Goal: Information Seeking & Learning: Learn about a topic

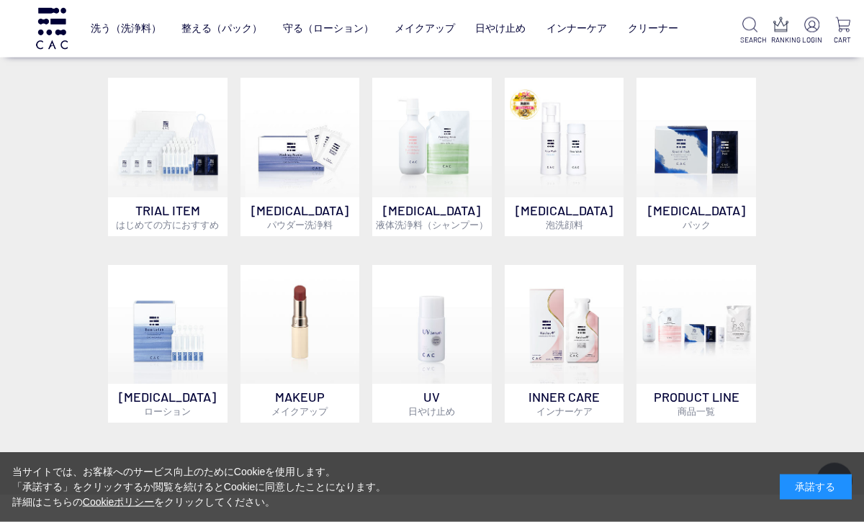
scroll to position [500, 0]
click at [702, 137] on img at bounding box center [695, 137] width 119 height 119
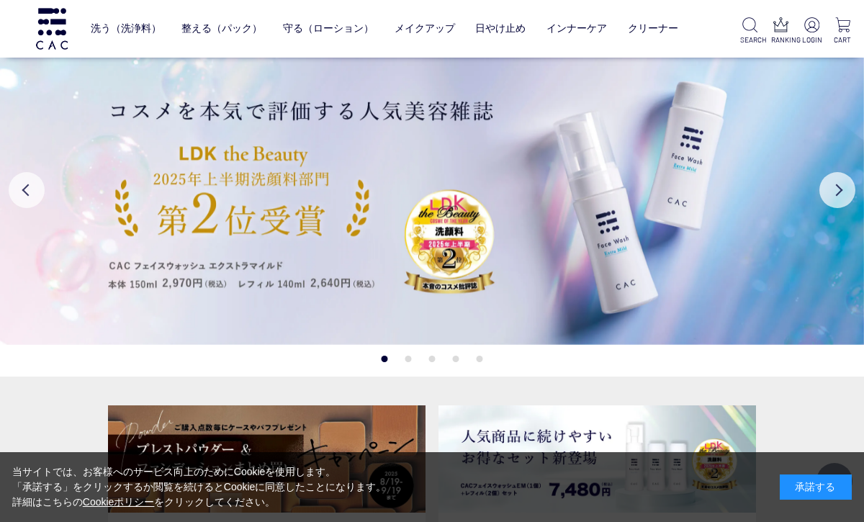
scroll to position [548, 0]
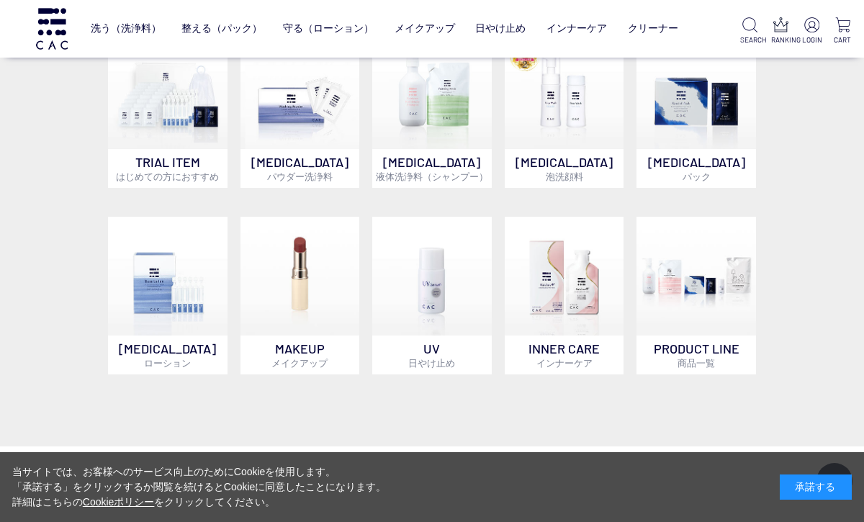
click at [144, 298] on img at bounding box center [167, 276] width 119 height 119
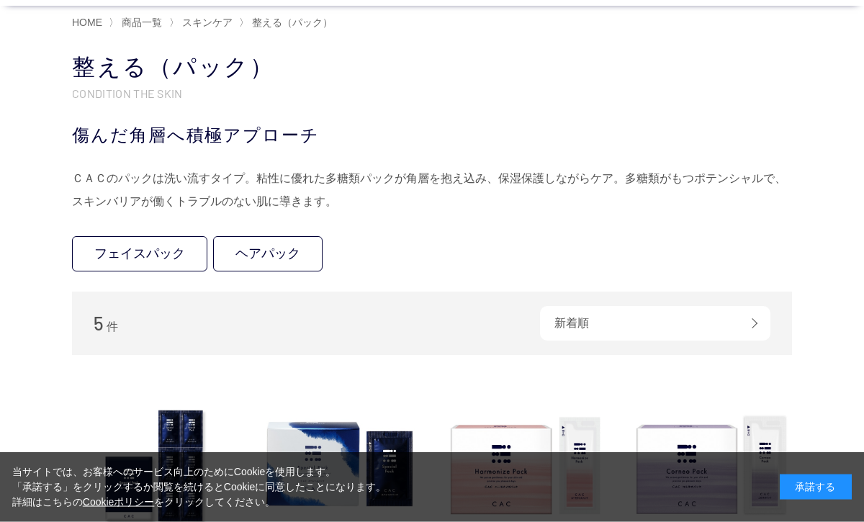
scroll to position [72, 0]
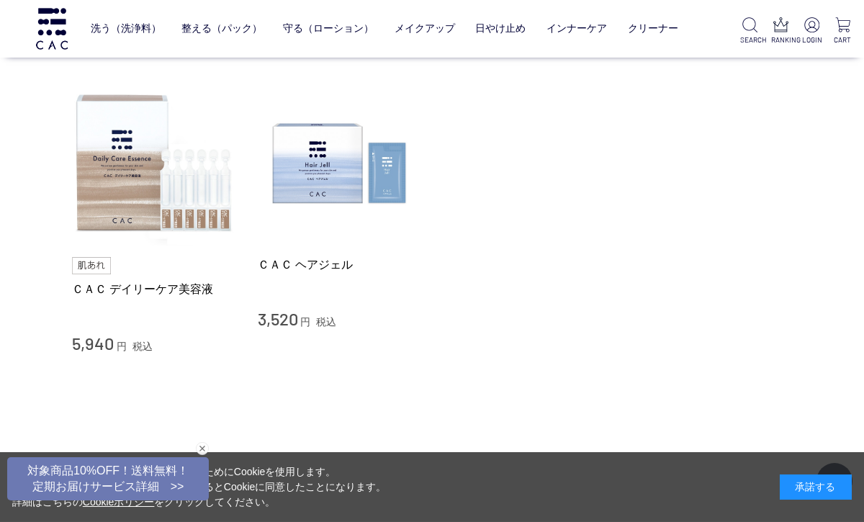
scroll to position [864, 0]
click at [137, 180] on img at bounding box center [154, 162] width 164 height 164
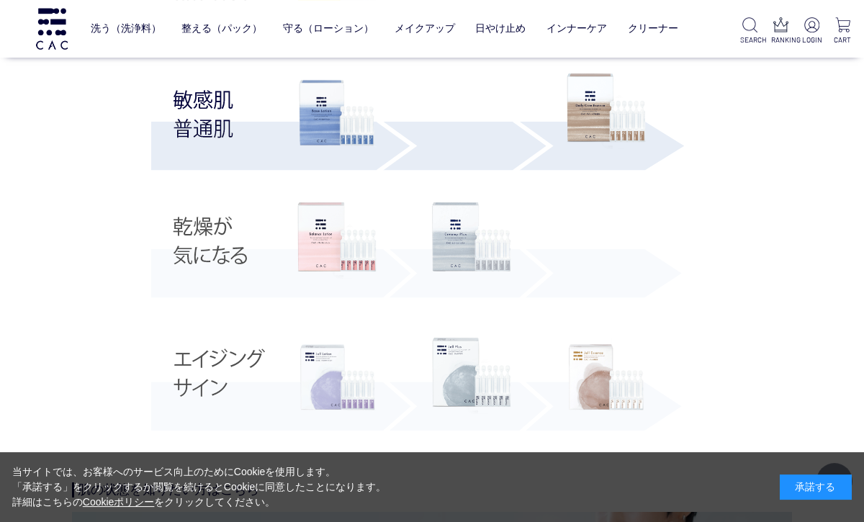
scroll to position [2745, 0]
click at [334, 379] on img at bounding box center [336, 378] width 79 height 79
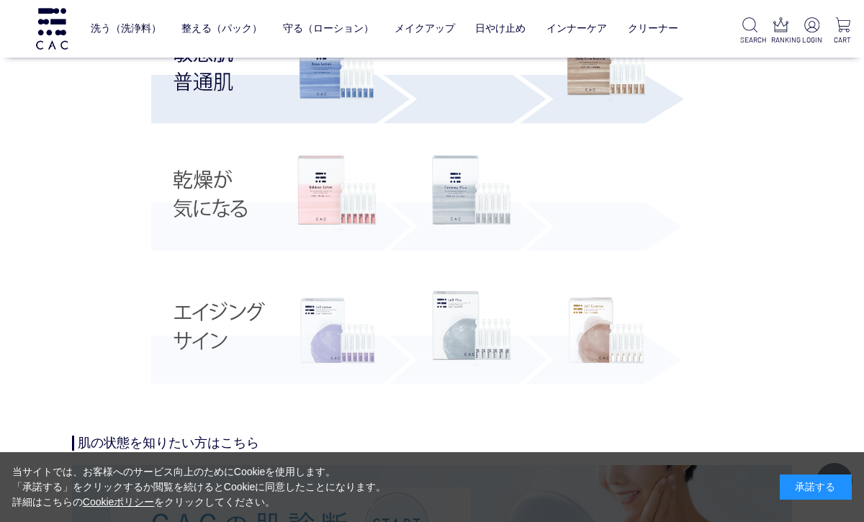
click at [464, 339] on img at bounding box center [471, 329] width 79 height 76
click at [597, 317] on img at bounding box center [605, 330] width 79 height 79
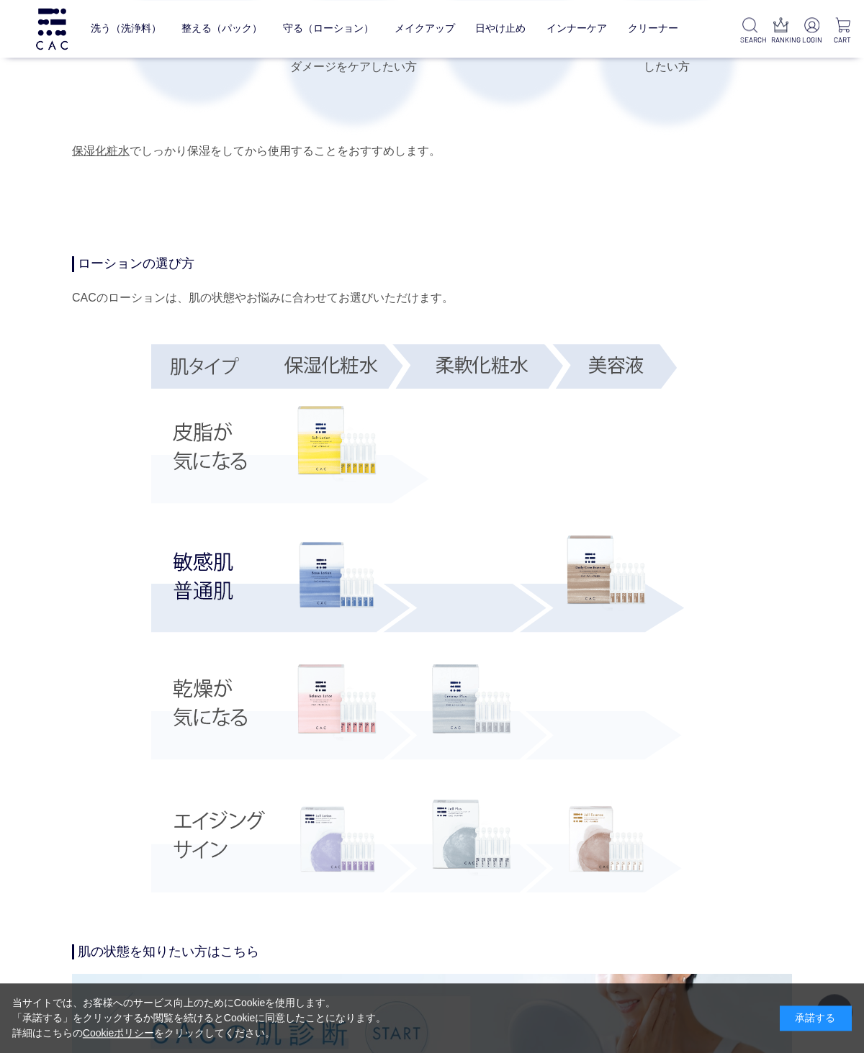
scroll to position [2285, 0]
click at [600, 521] on img at bounding box center [605, 574] width 79 height 76
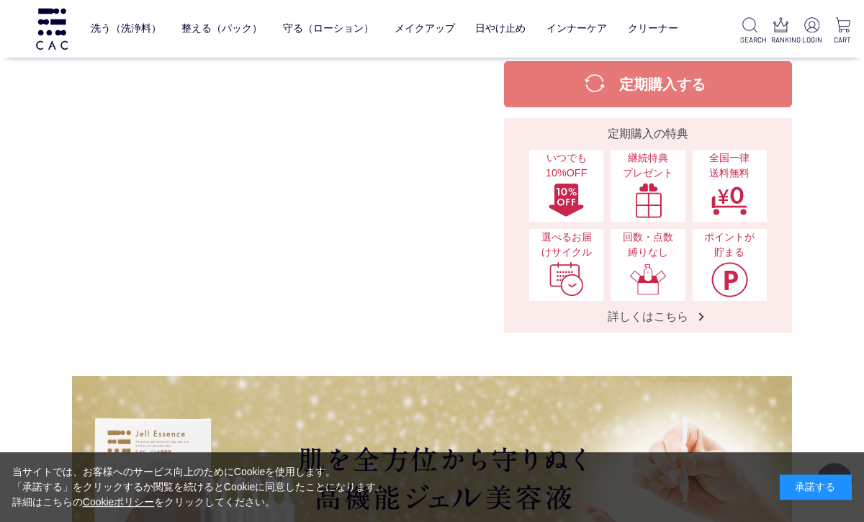
scroll to position [502, 0]
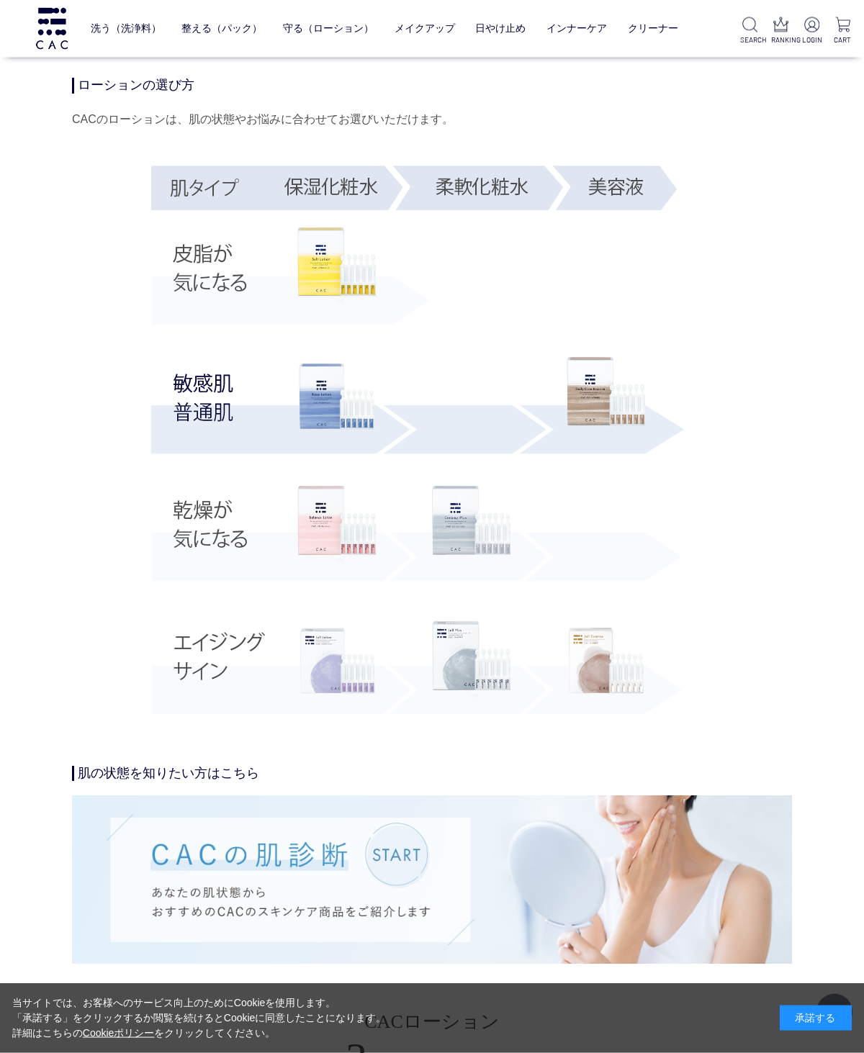
scroll to position [2464, 0]
click at [307, 885] on img at bounding box center [432, 879] width 720 height 168
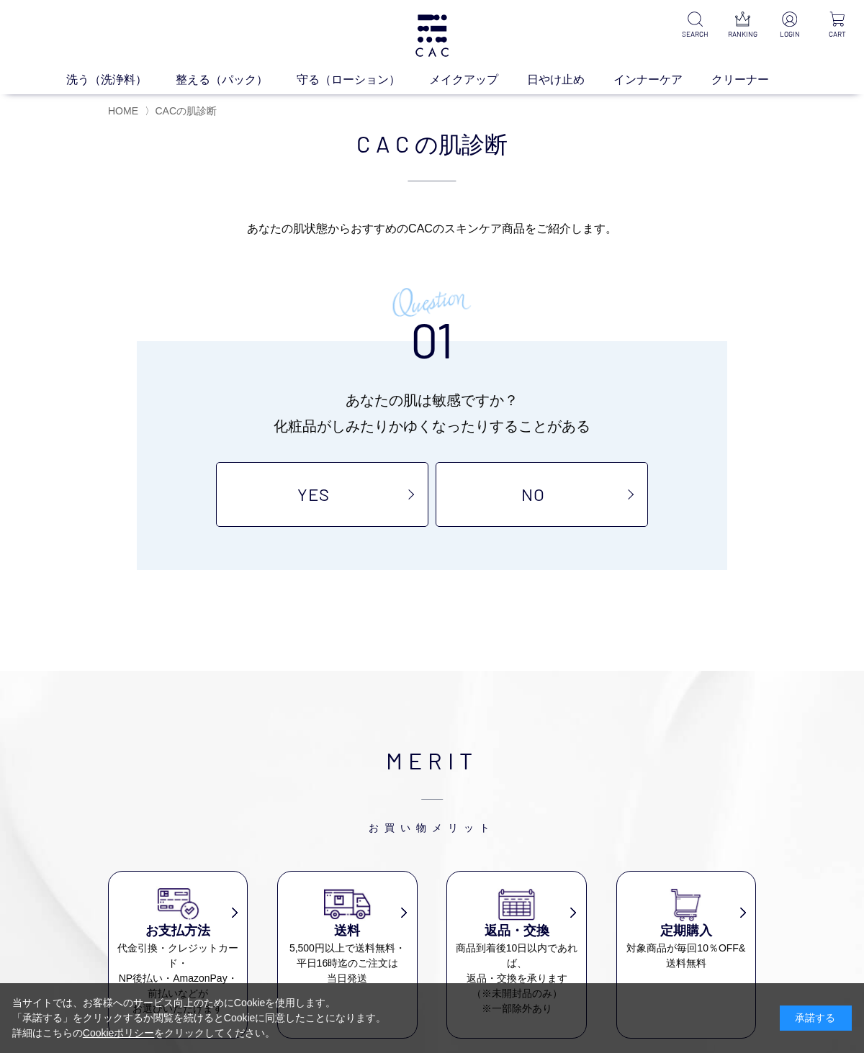
click at [329, 483] on link "YES" at bounding box center [322, 494] width 212 height 65
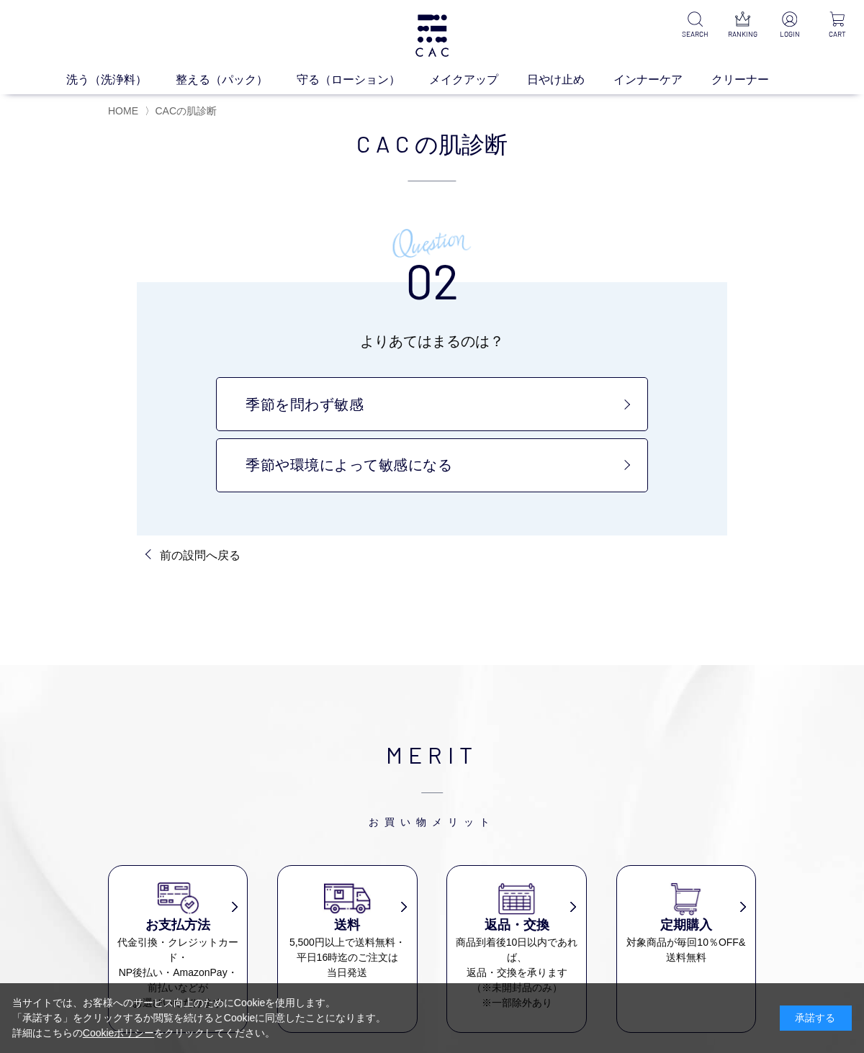
click at [618, 407] on link "季節を問わず敏感" at bounding box center [432, 404] width 432 height 54
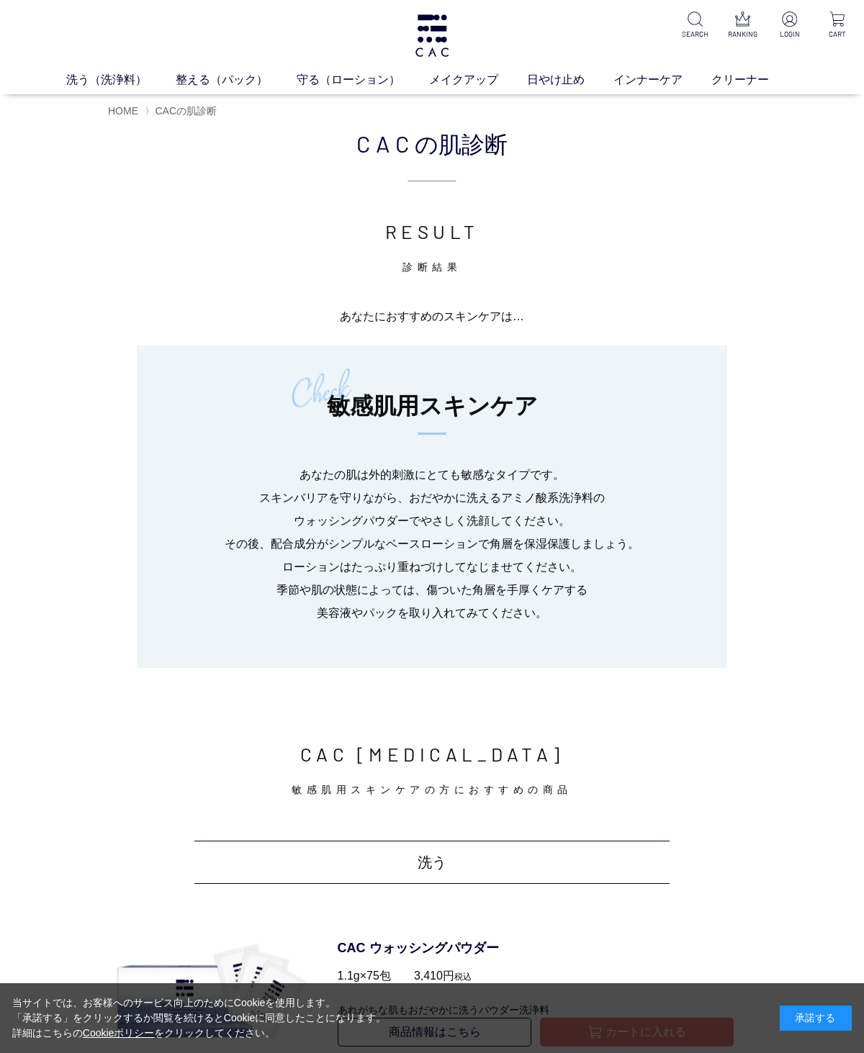
click at [196, 113] on span "CACの肌診断" at bounding box center [186, 111] width 62 height 12
click at [136, 115] on span "HOME" at bounding box center [123, 111] width 30 height 12
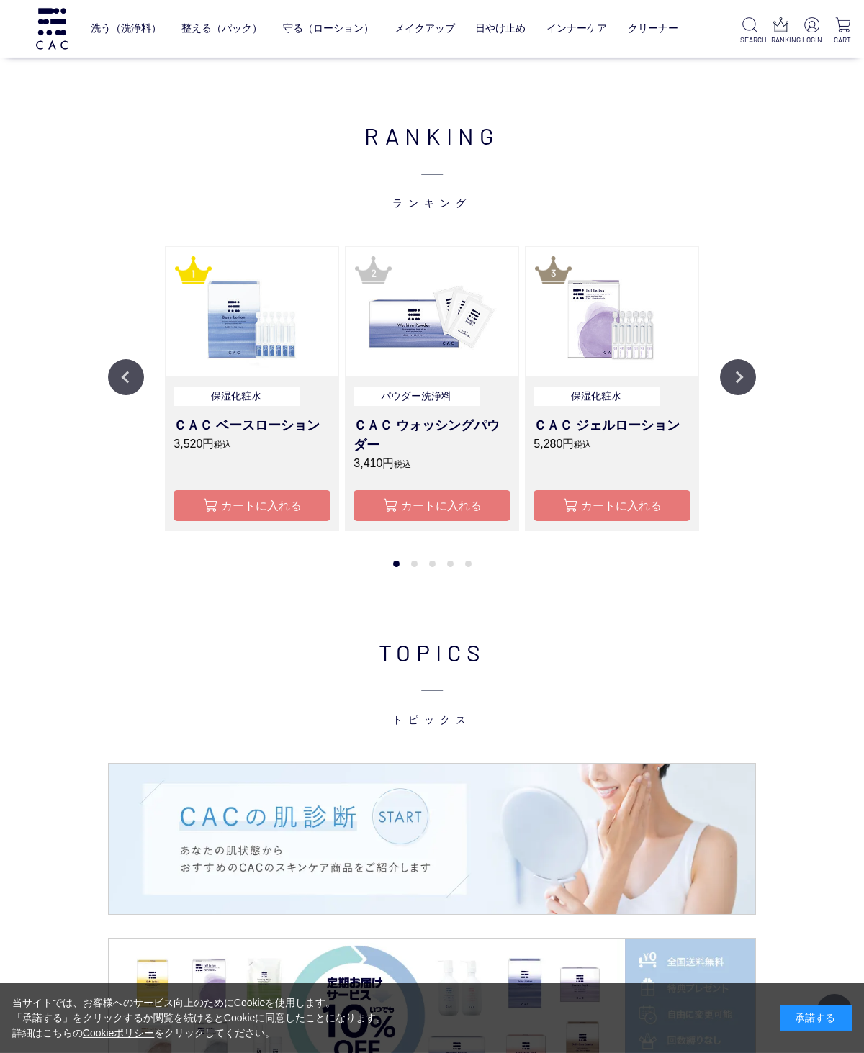
scroll to position [950, 0]
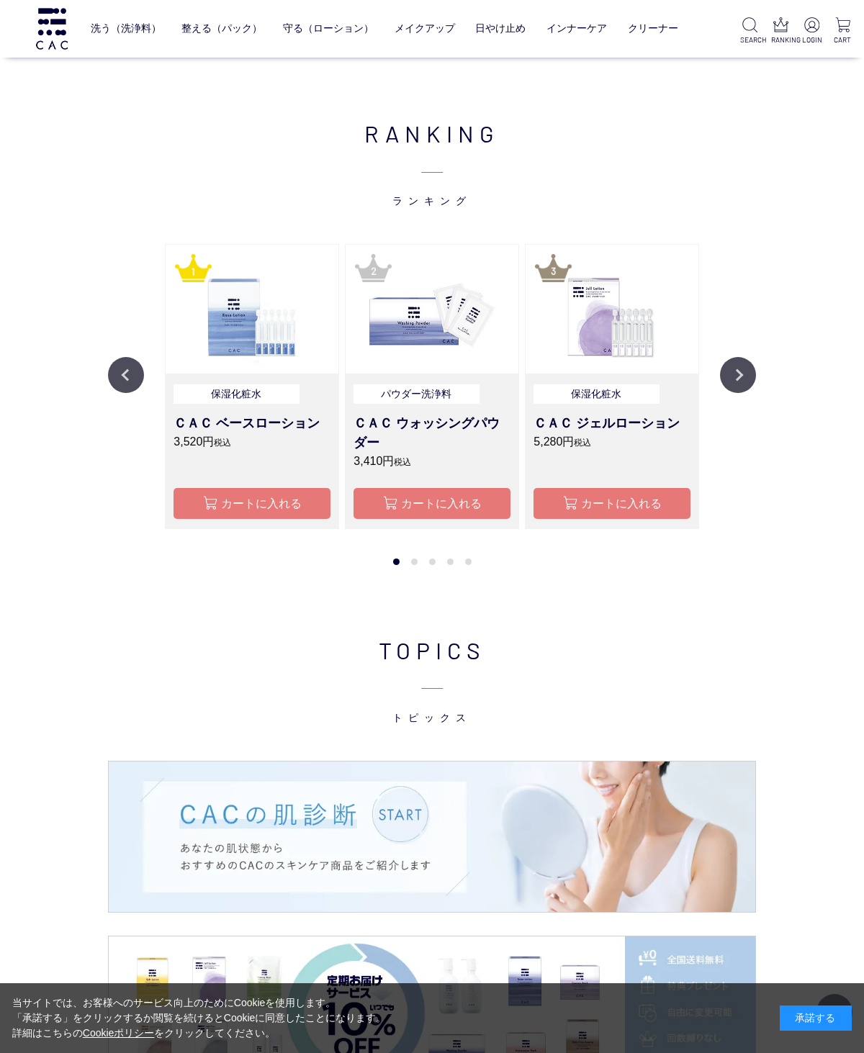
click at [286, 855] on img at bounding box center [432, 837] width 646 height 151
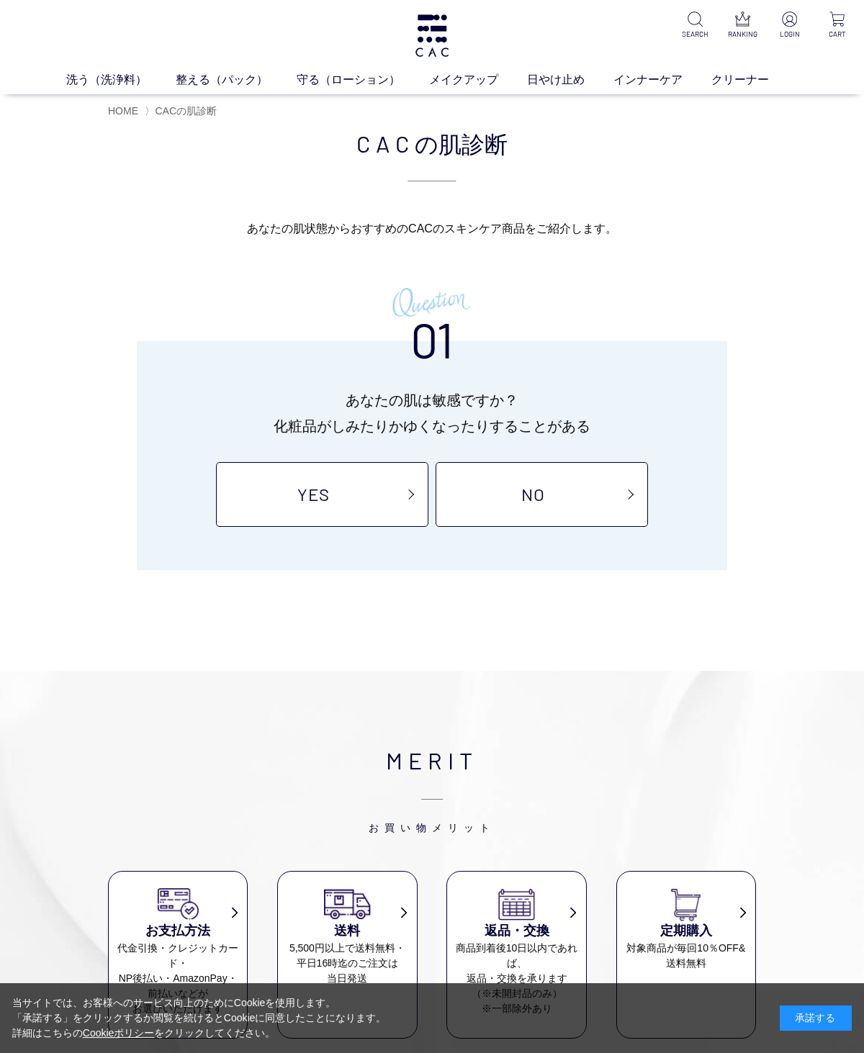
click at [333, 482] on link "YES" at bounding box center [322, 494] width 212 height 65
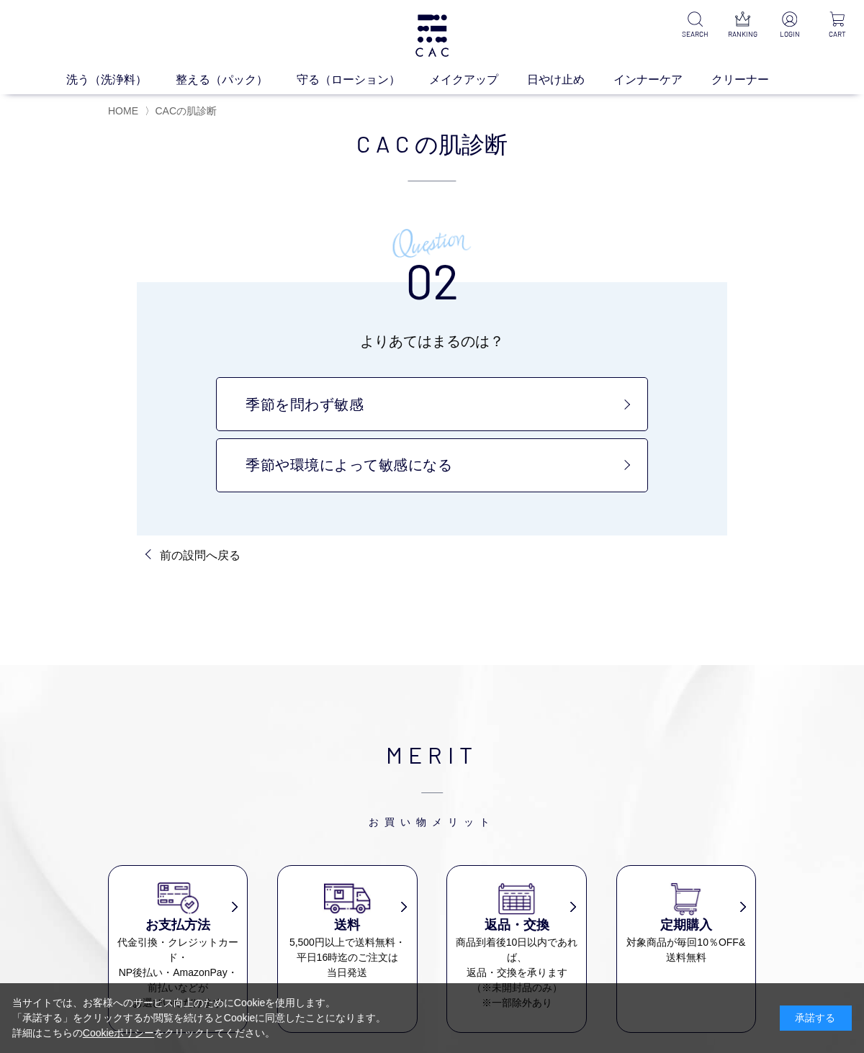
click at [560, 390] on link "季節を問わず敏感" at bounding box center [432, 404] width 432 height 54
click at [478, 465] on link "季節や環境によって敏感になる" at bounding box center [432, 465] width 432 height 54
click at [527, 396] on link "季節を問わず敏感" at bounding box center [432, 404] width 432 height 54
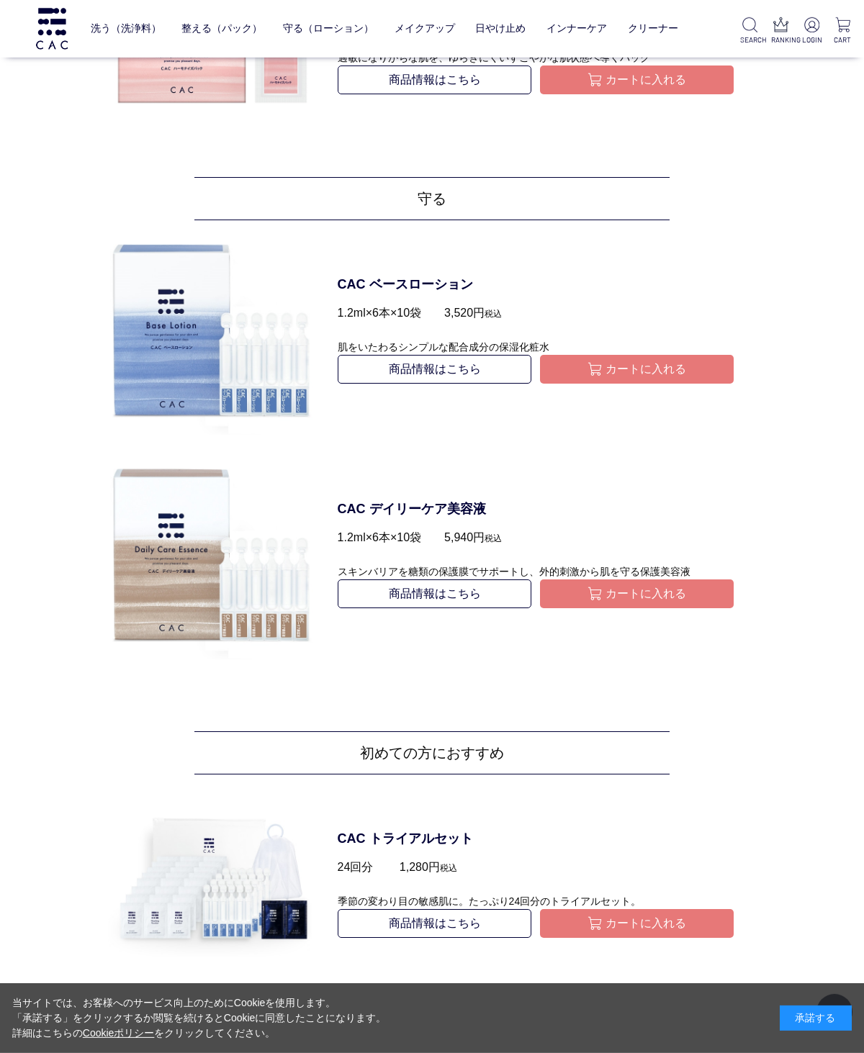
scroll to position [1148, 0]
click at [220, 587] on img at bounding box center [211, 554] width 207 height 207
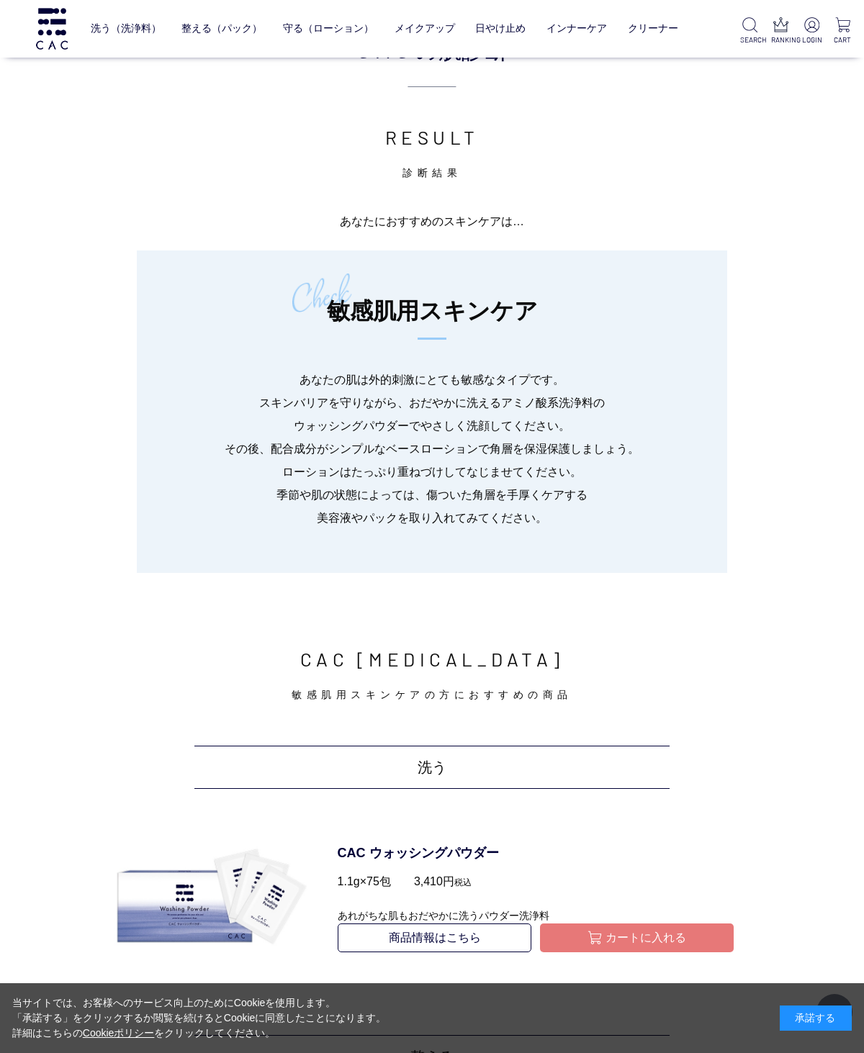
scroll to position [1244, 0]
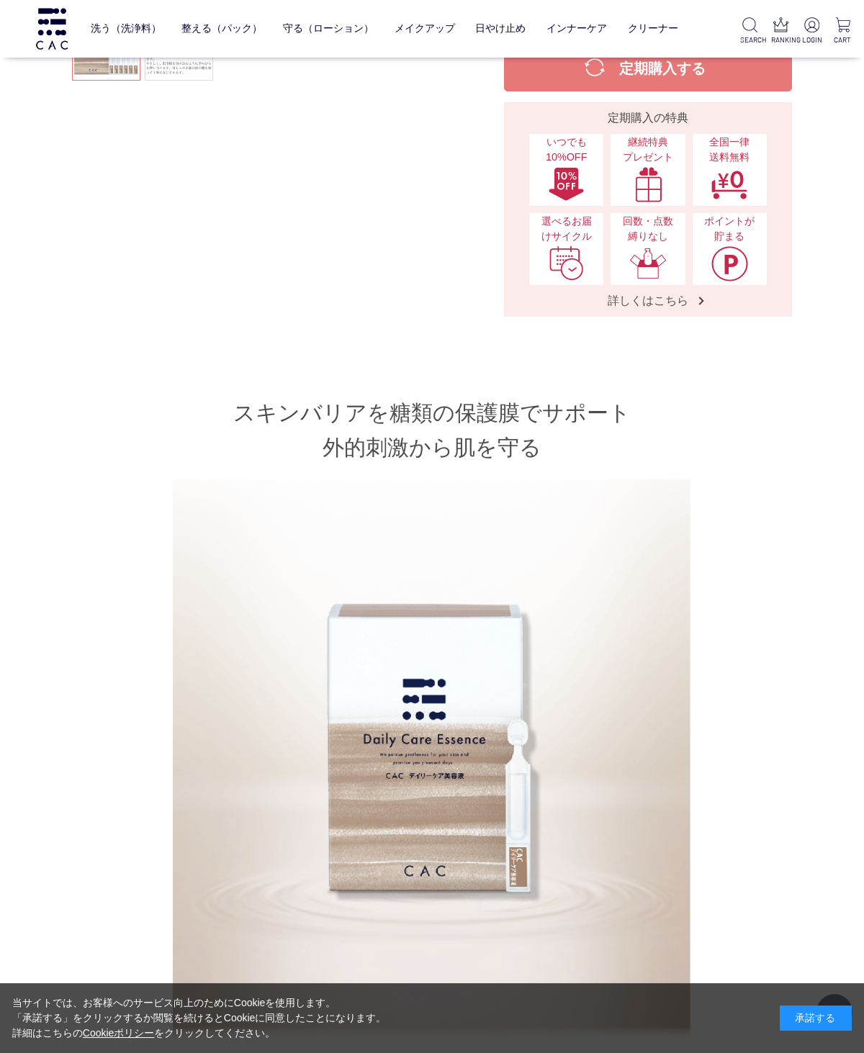
scroll to position [403, 0]
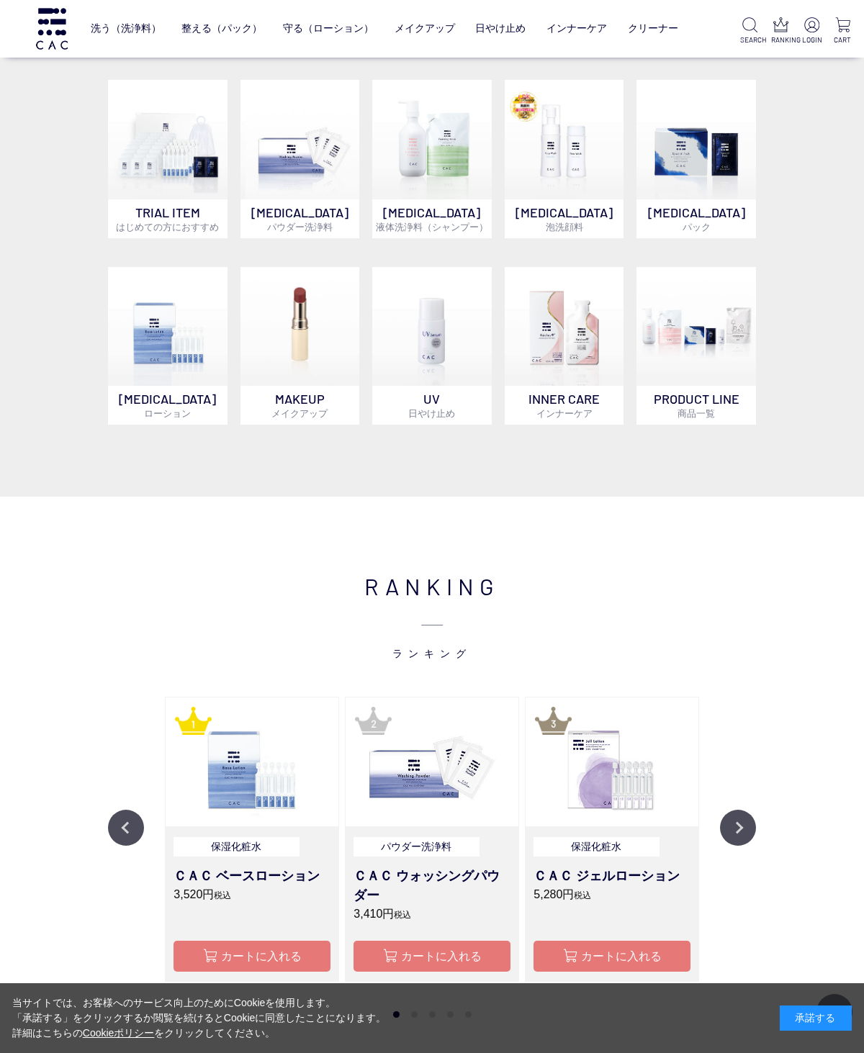
scroll to position [499, 0]
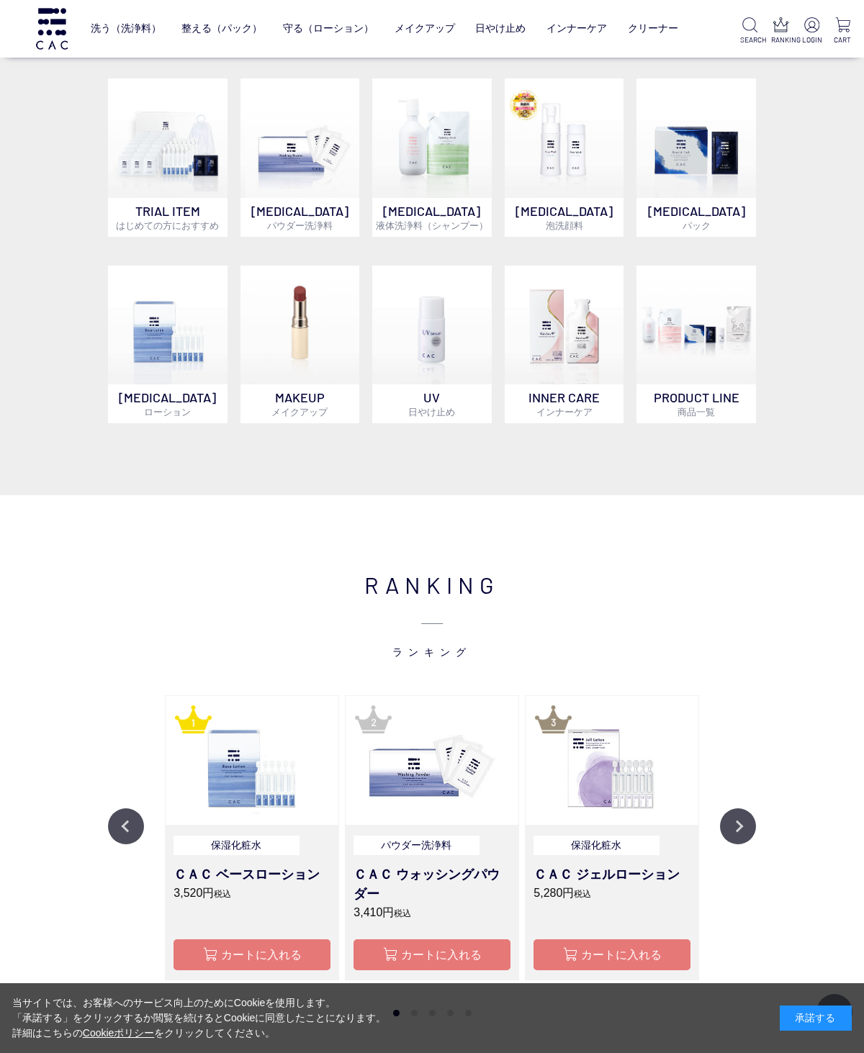
click at [153, 365] on img at bounding box center [167, 325] width 119 height 119
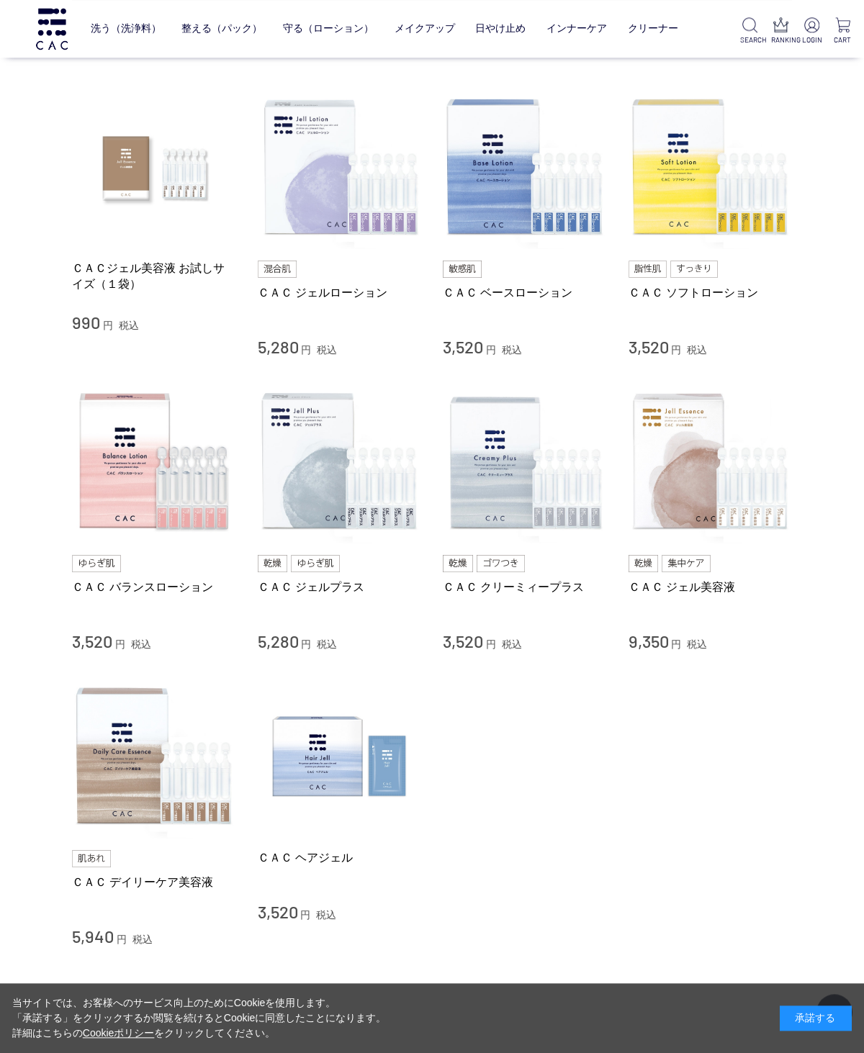
scroll to position [302, 0]
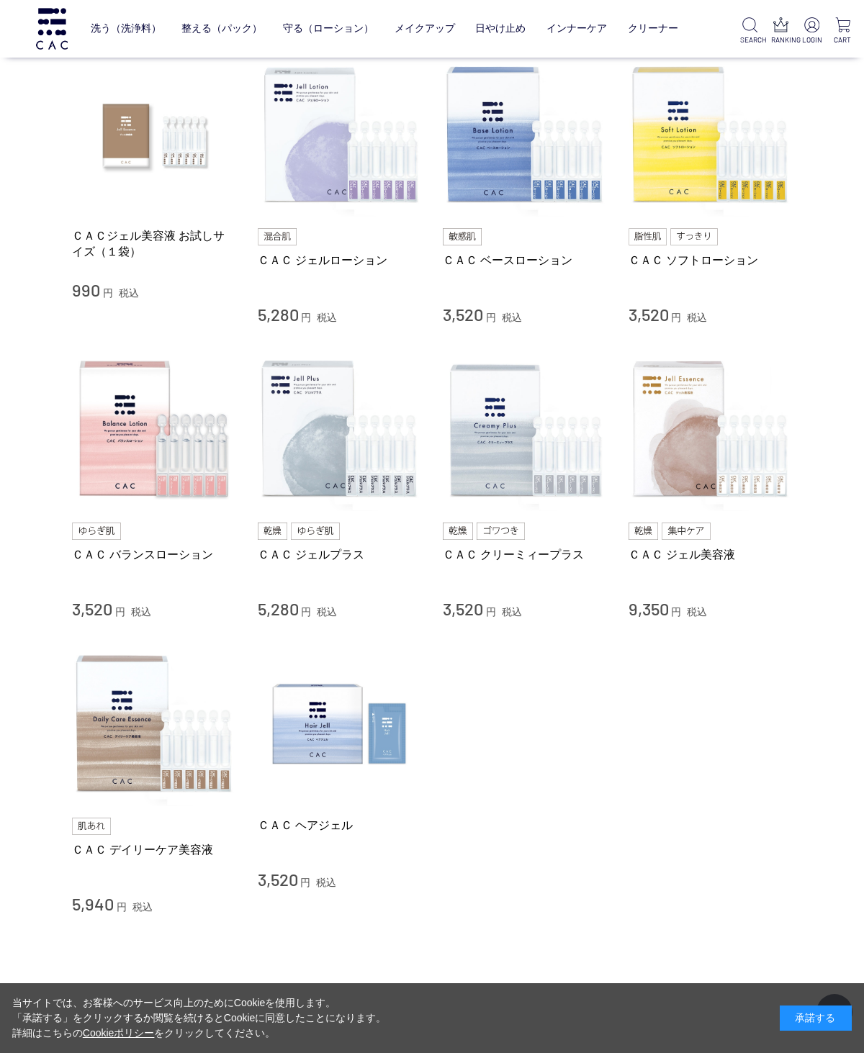
click at [688, 460] on img at bounding box center [710, 430] width 164 height 164
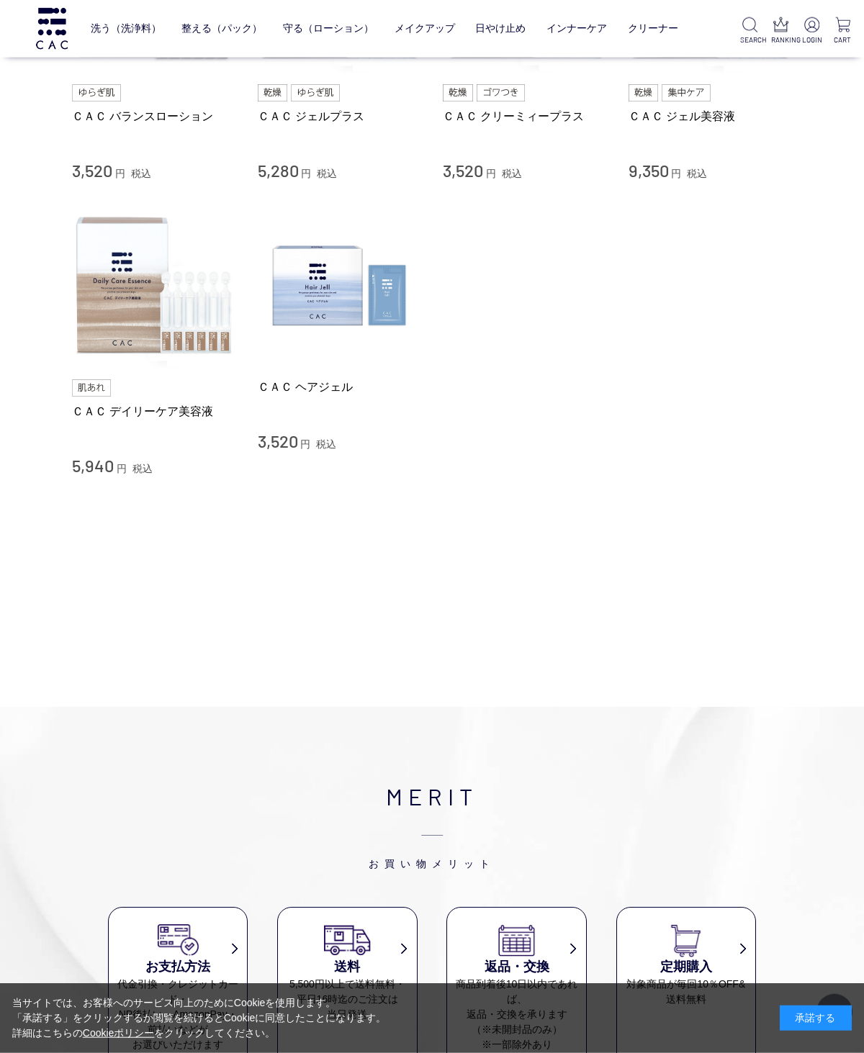
scroll to position [741, 0]
click at [116, 325] on img at bounding box center [154, 285] width 164 height 164
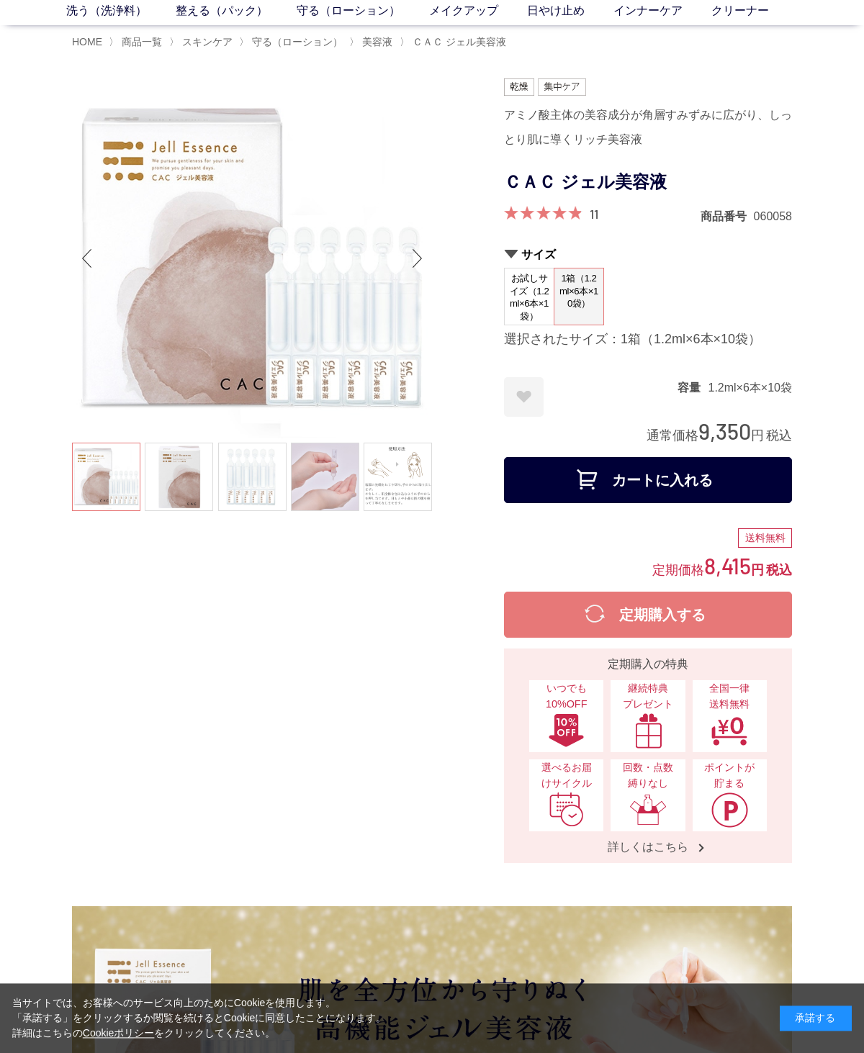
scroll to position [68, 0]
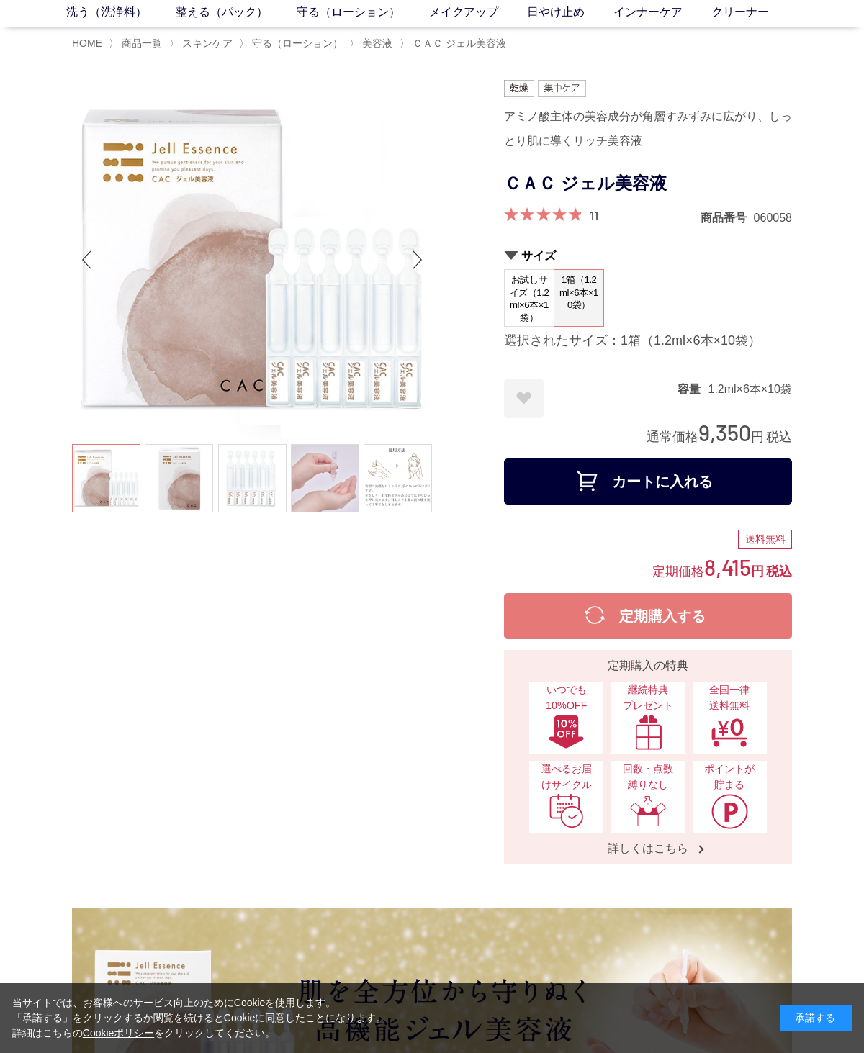
click at [405, 478] on link at bounding box center [397, 478] width 68 height 68
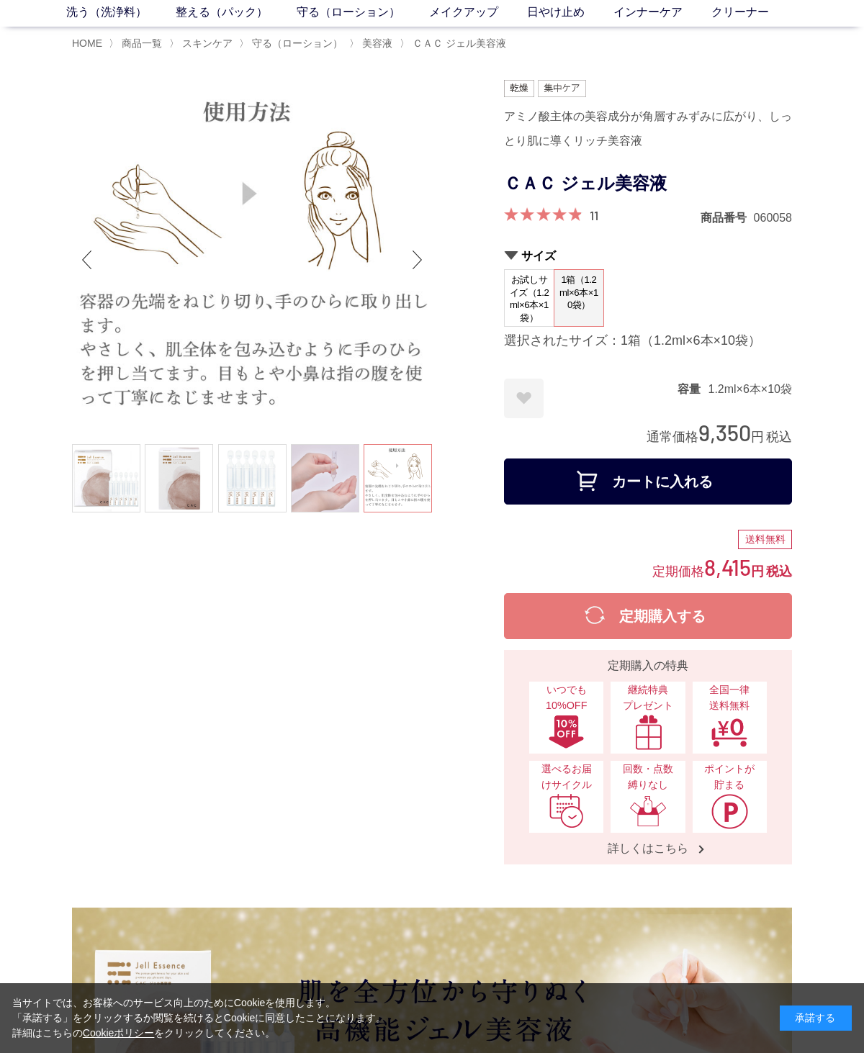
click at [418, 267] on div "Next slide" at bounding box center [417, 260] width 29 height 58
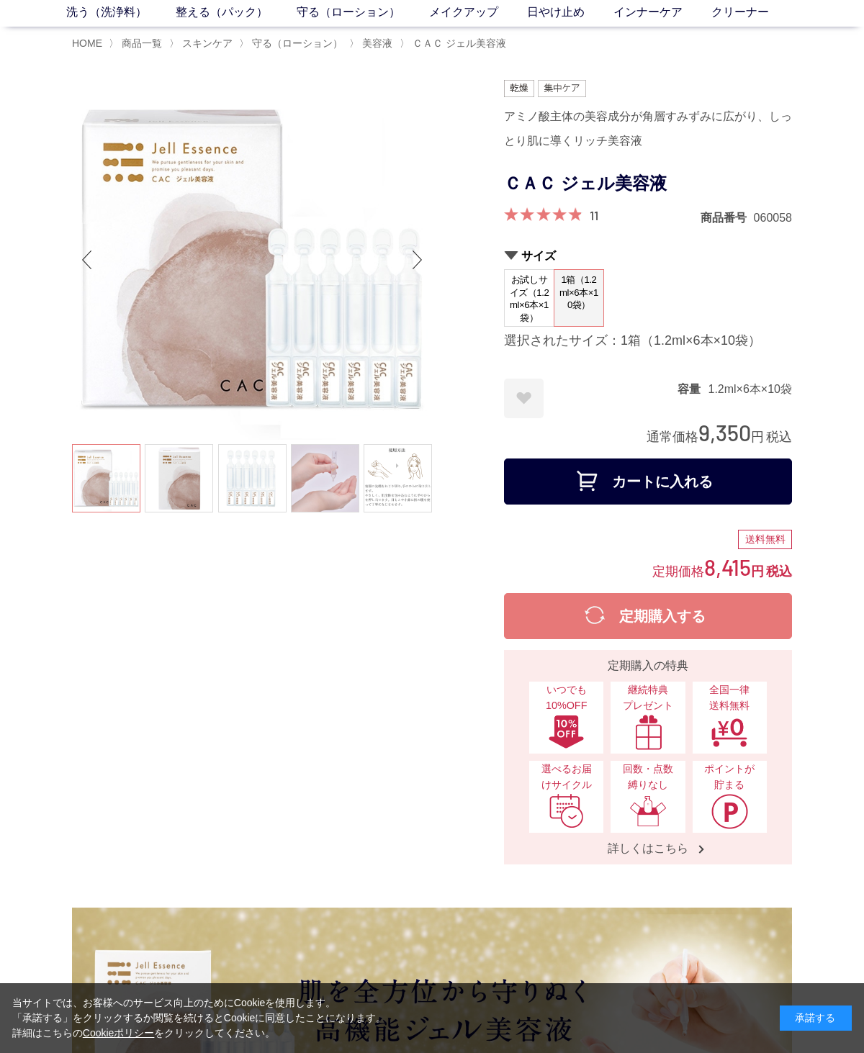
click at [332, 481] on link at bounding box center [325, 478] width 68 height 68
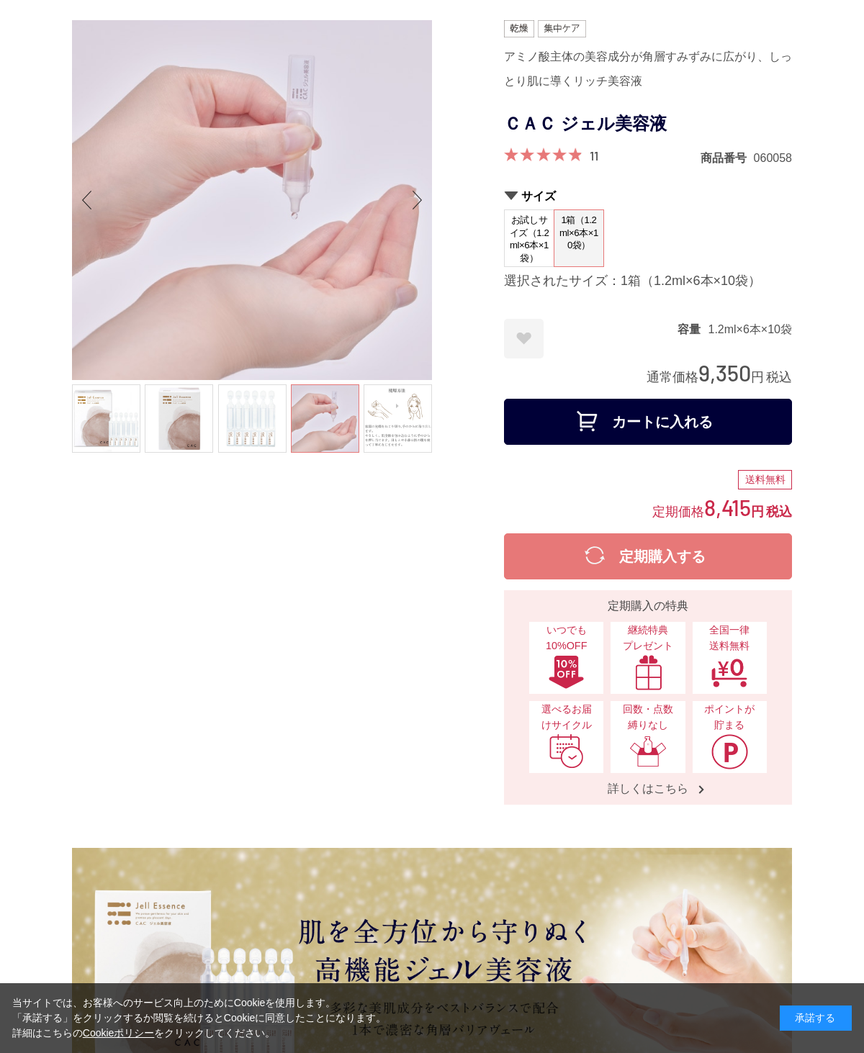
scroll to position [0, 0]
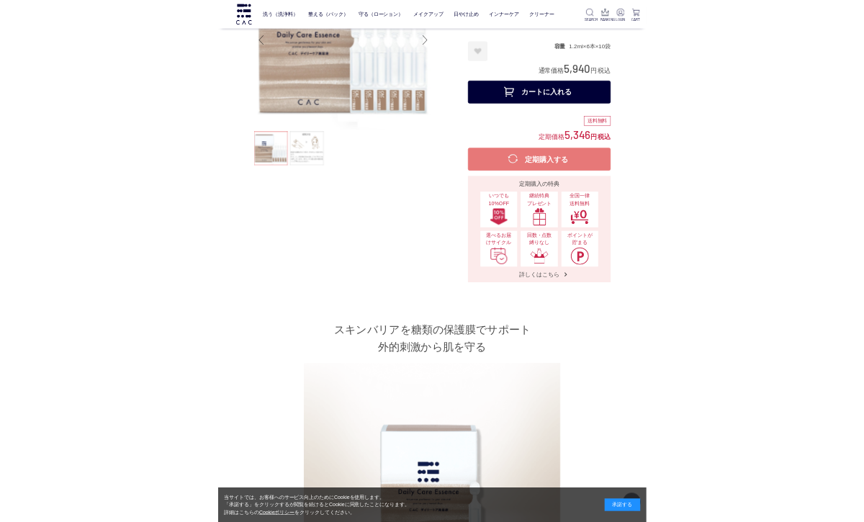
scroll to position [626, 0]
